Goal: Navigation & Orientation: Find specific page/section

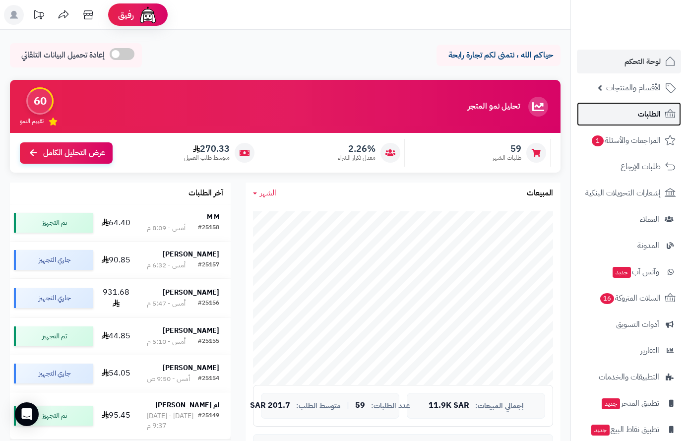
click at [648, 118] on span "الطلبات" at bounding box center [649, 114] width 23 height 14
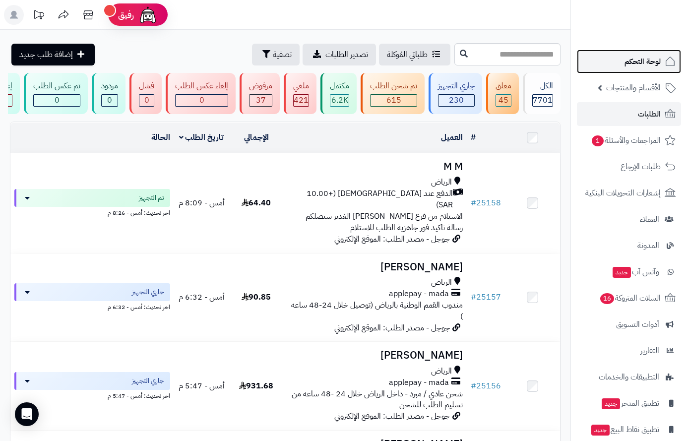
click at [640, 63] on span "لوحة التحكم" at bounding box center [643, 62] width 36 height 14
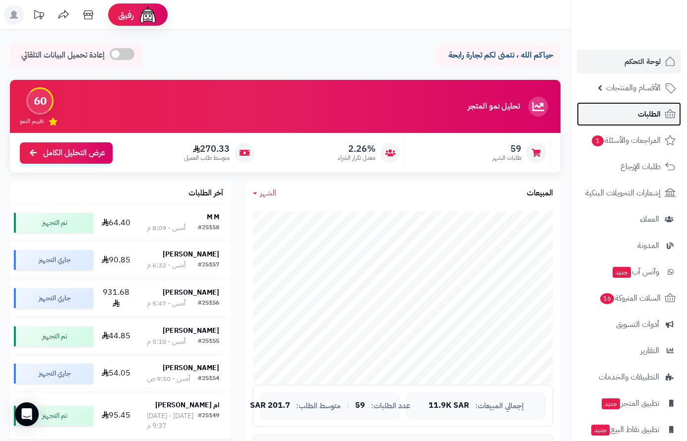
click at [646, 117] on span "الطلبات" at bounding box center [649, 114] width 23 height 14
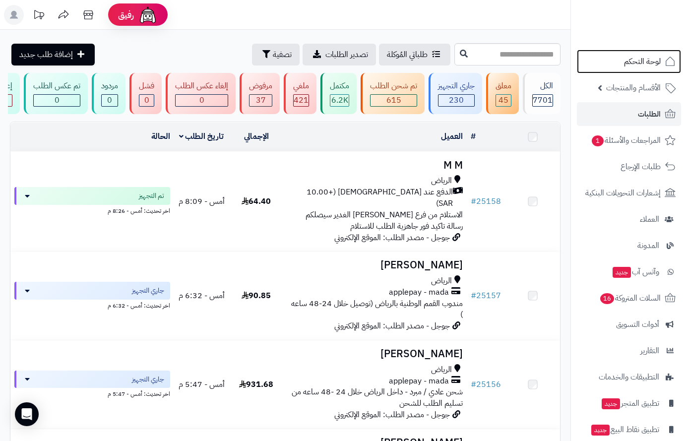
click at [644, 56] on span "لوحة التحكم" at bounding box center [642, 62] width 37 height 14
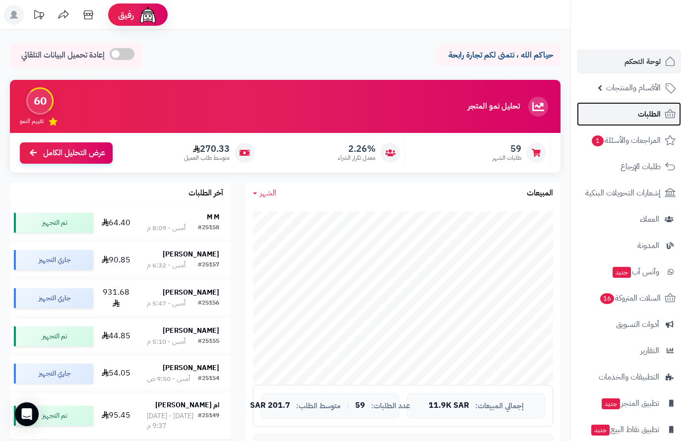
click at [638, 115] on link "الطلبات" at bounding box center [629, 114] width 104 height 24
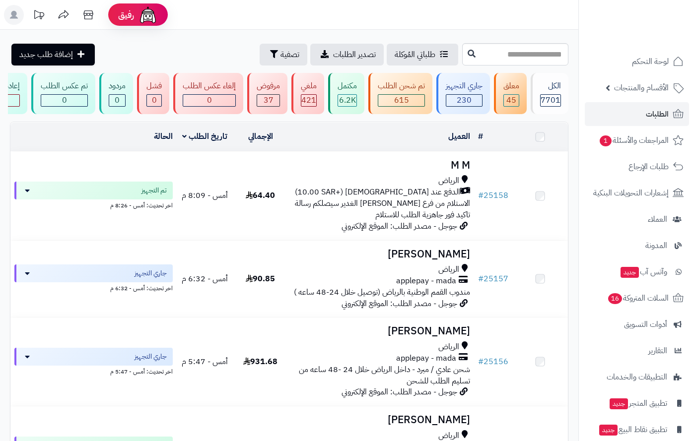
click at [643, 61] on span "لوحة التحكم" at bounding box center [650, 62] width 37 height 14
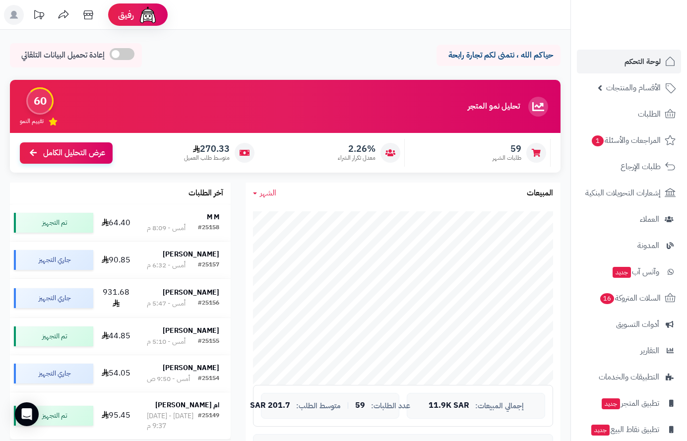
click at [635, 116] on link "الطلبات" at bounding box center [629, 114] width 104 height 24
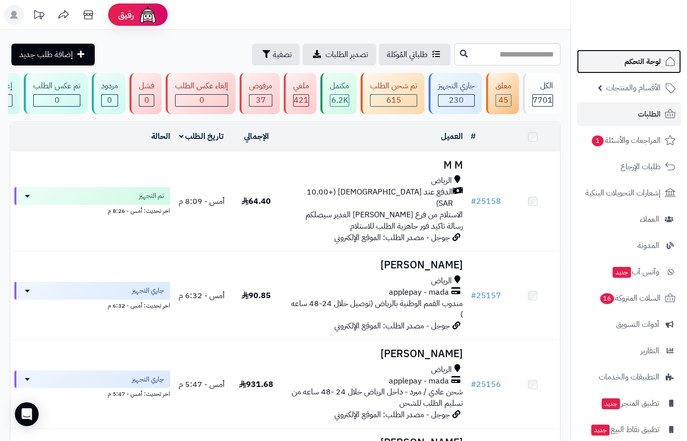
click at [643, 62] on span "لوحة التحكم" at bounding box center [643, 62] width 36 height 14
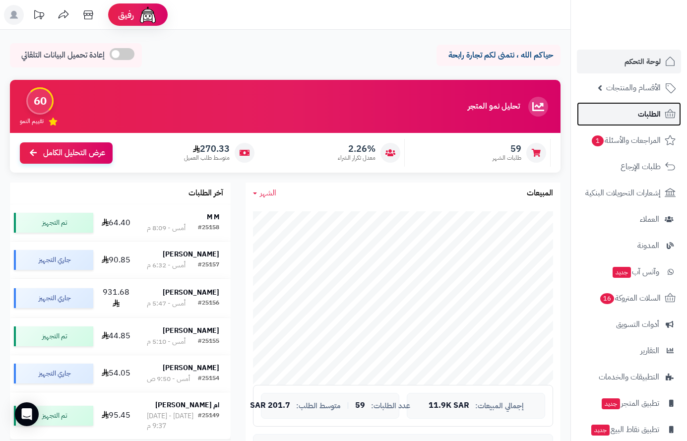
click at [632, 113] on link "الطلبات" at bounding box center [629, 114] width 104 height 24
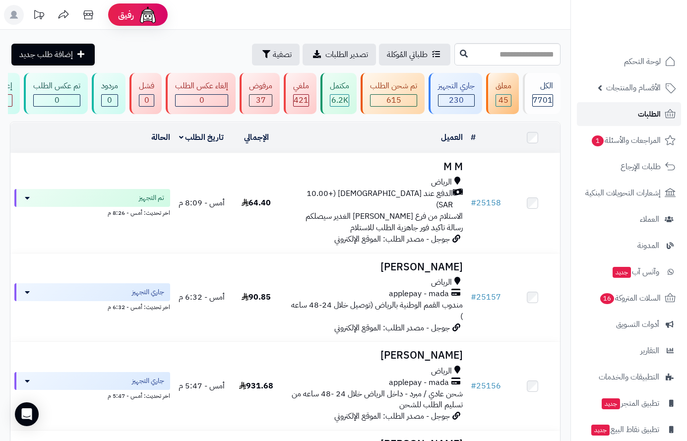
click at [638, 112] on span "الطلبات" at bounding box center [649, 114] width 23 height 14
click at [635, 63] on span "لوحة التحكم" at bounding box center [643, 62] width 36 height 14
